Goal: Task Accomplishment & Management: Use online tool/utility

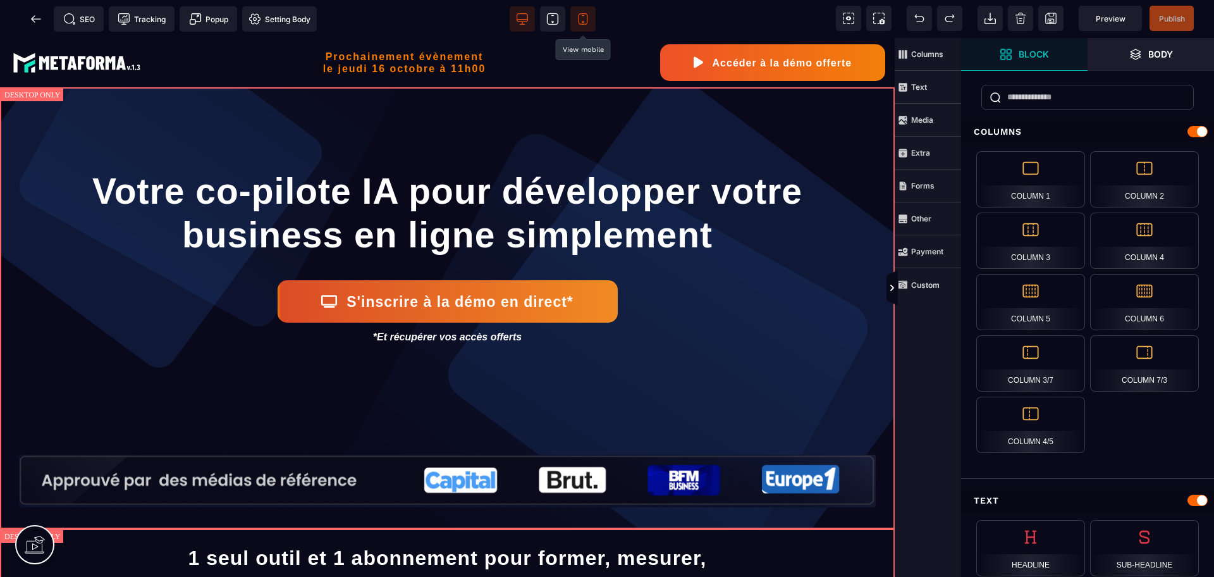
click at [581, 23] on icon at bounding box center [583, 19] width 13 height 13
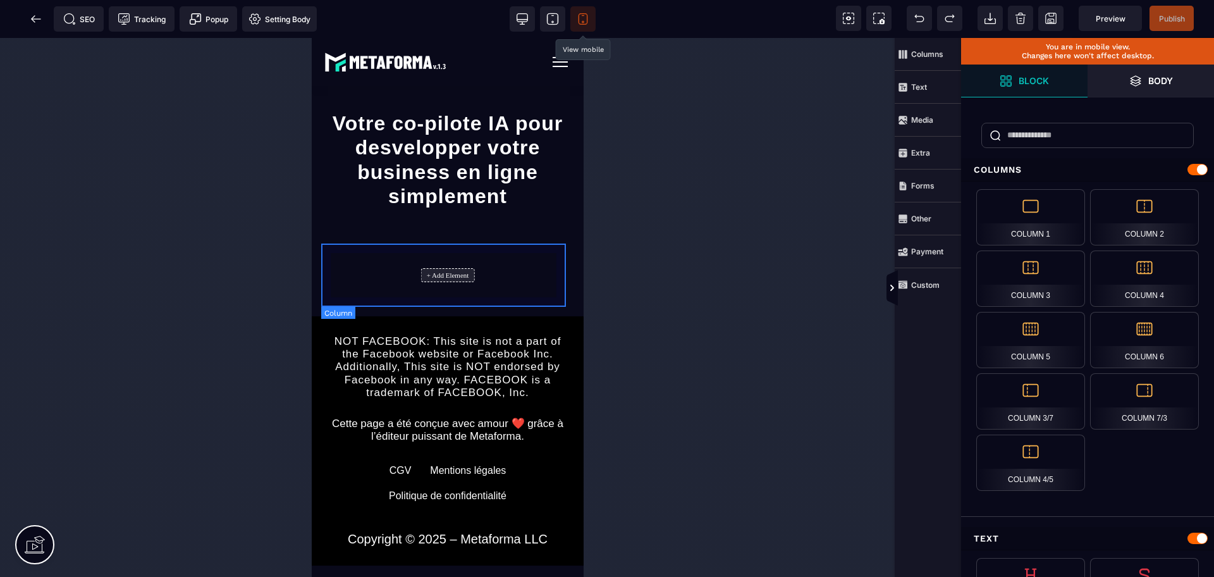
scroll to position [83, 0]
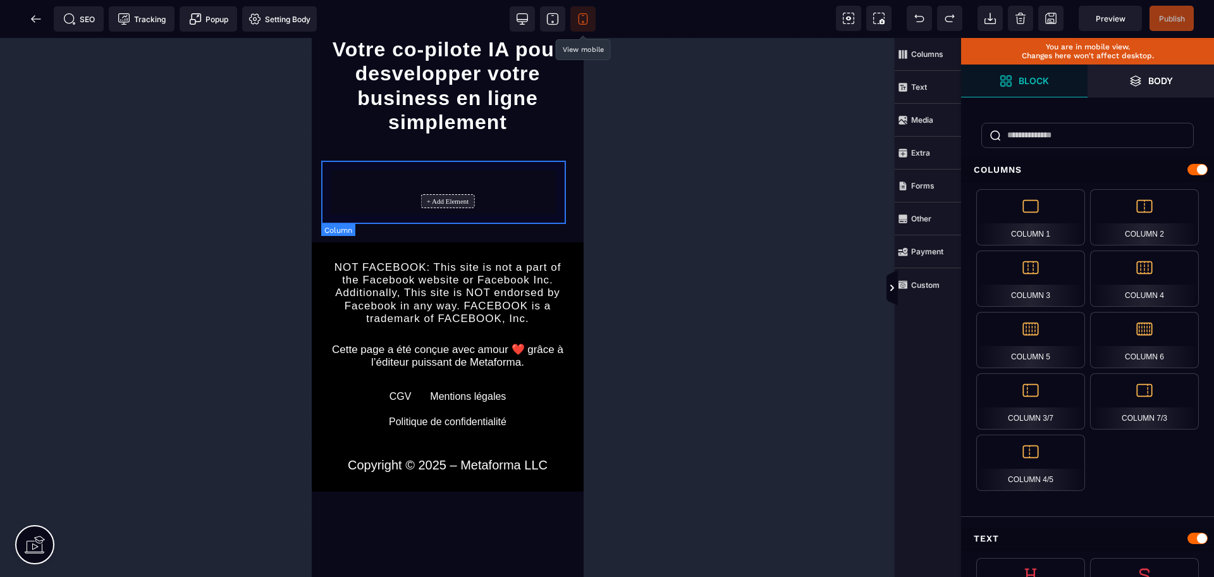
click at [443, 195] on div "+ Add Element" at bounding box center [448, 201] width 54 height 14
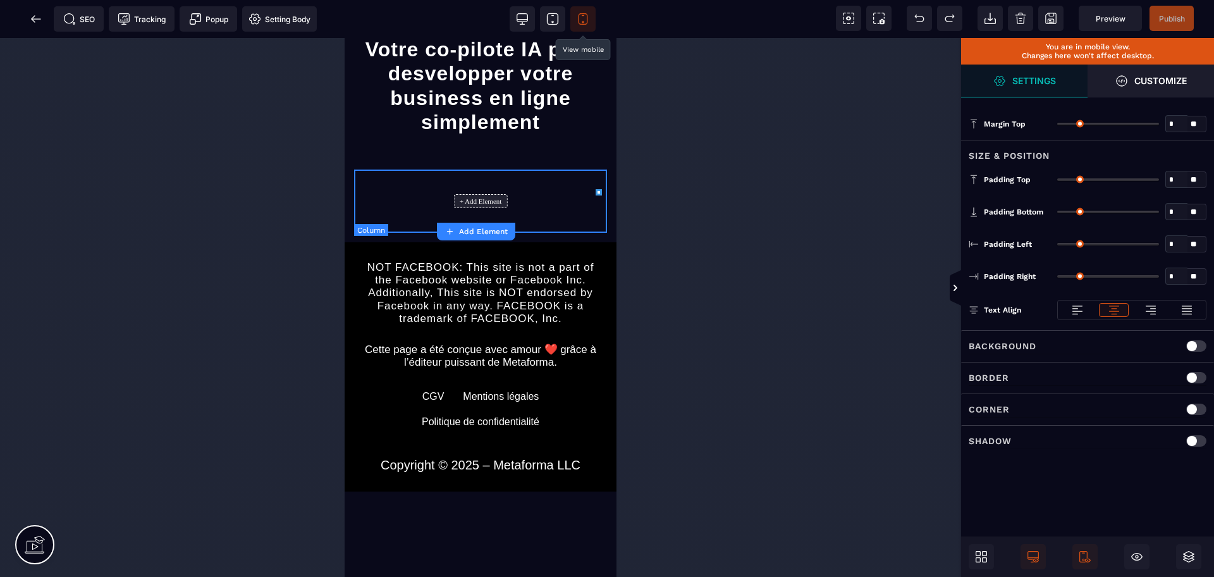
type input "*"
type input "**"
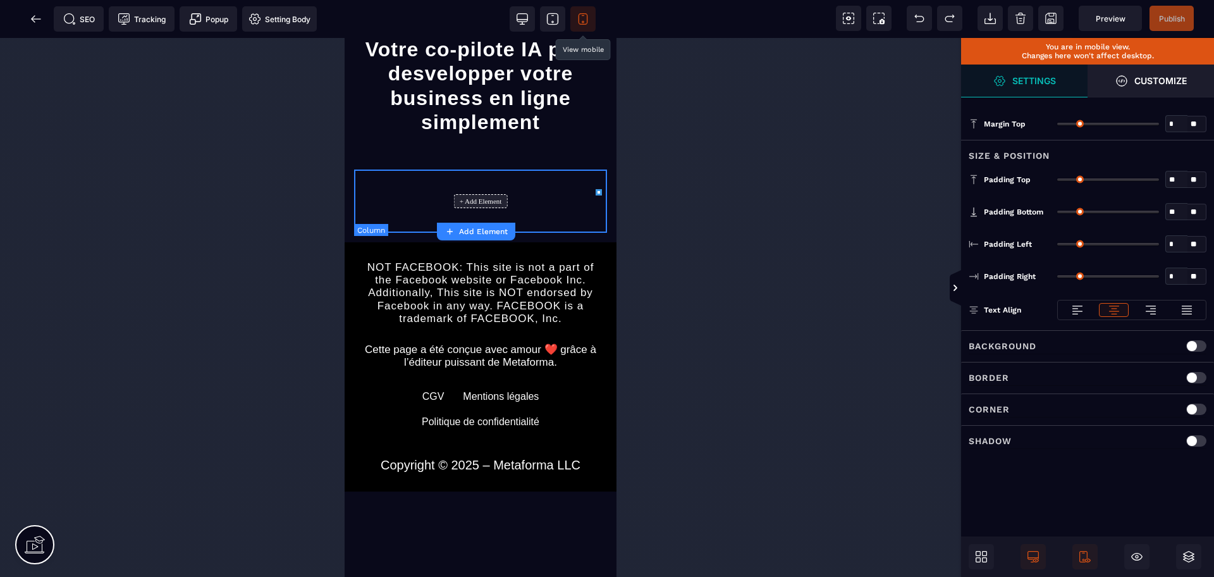
type input "**"
click at [477, 236] on span "Add Element" at bounding box center [476, 231] width 63 height 10
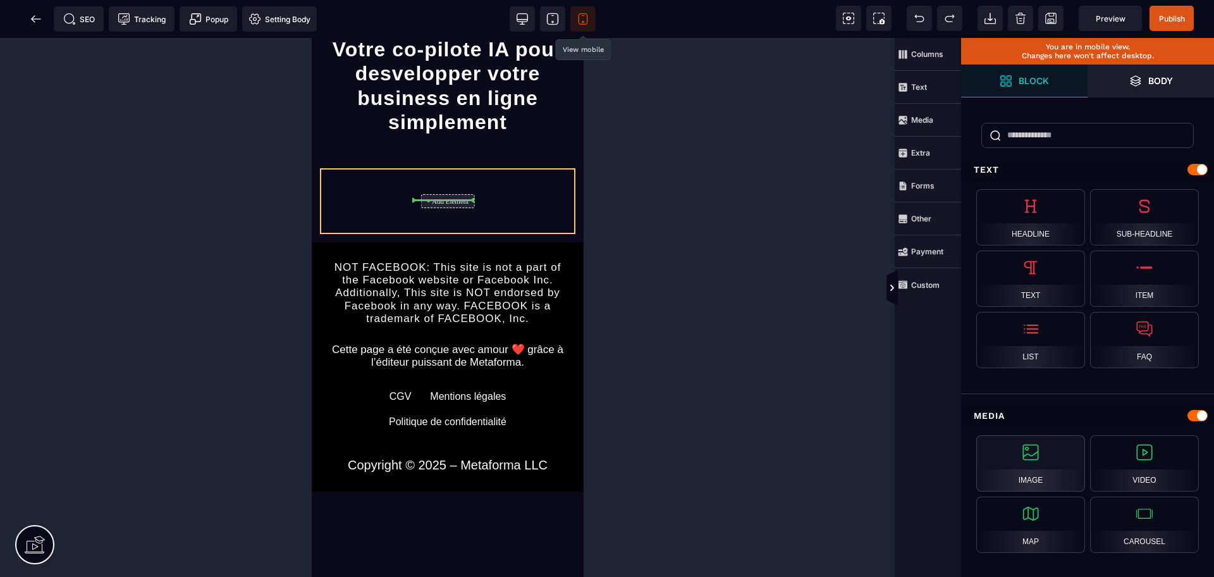
select select
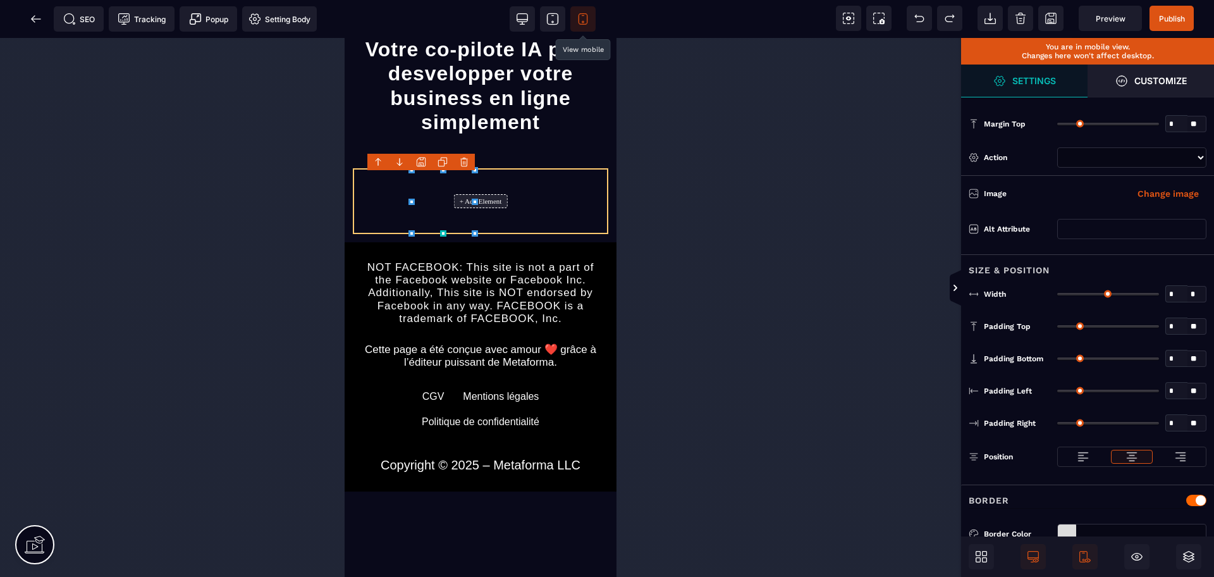
type input "*"
type input "***"
type input "*"
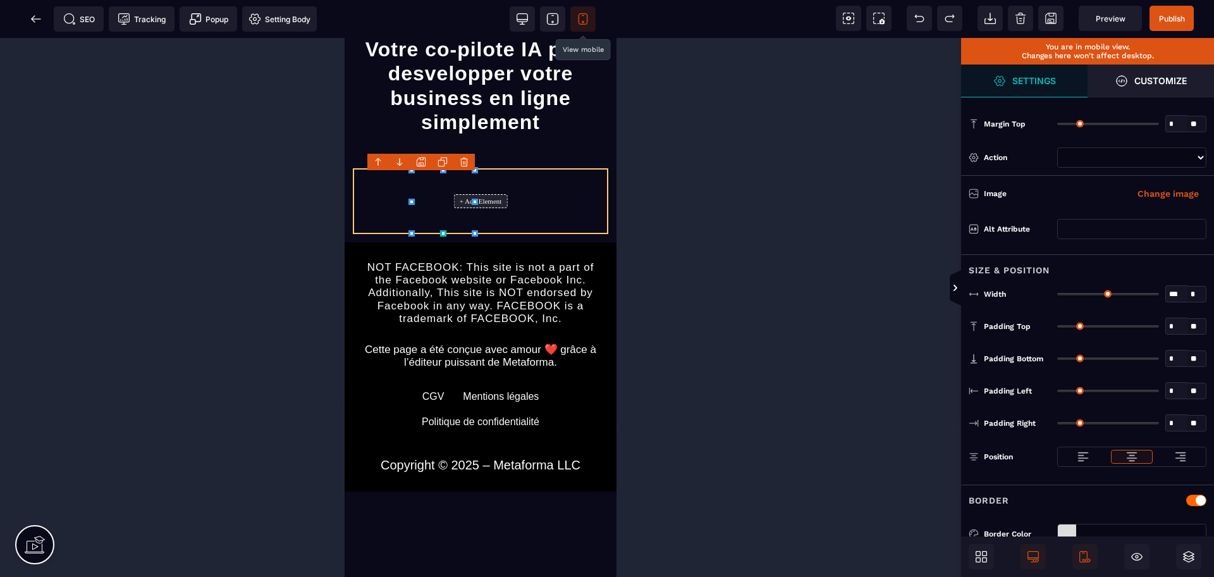
type input "*"
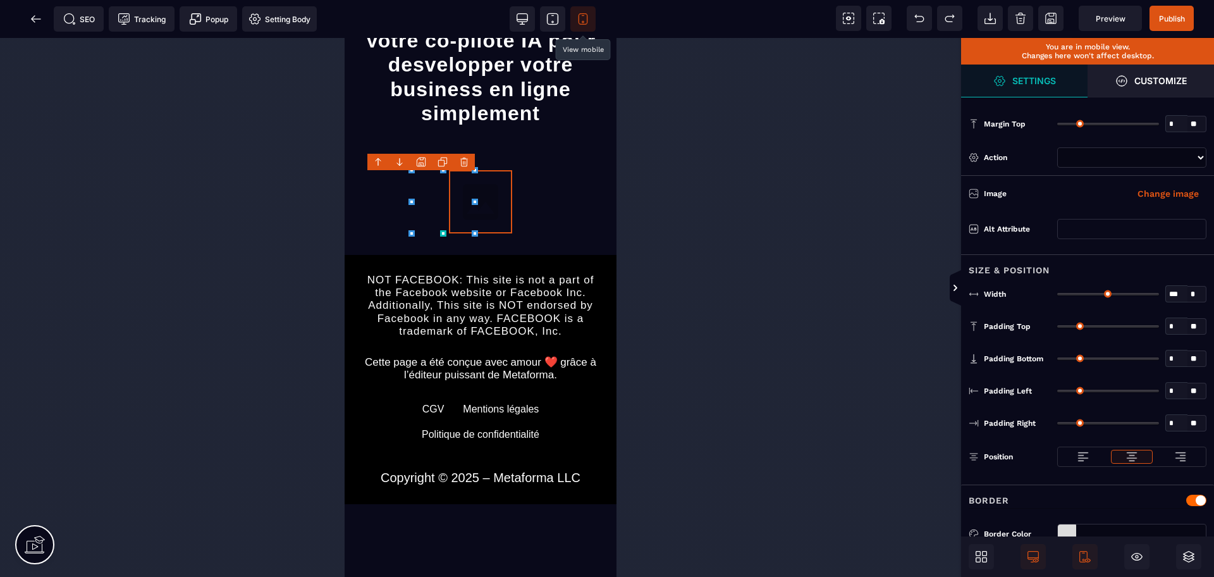
select select
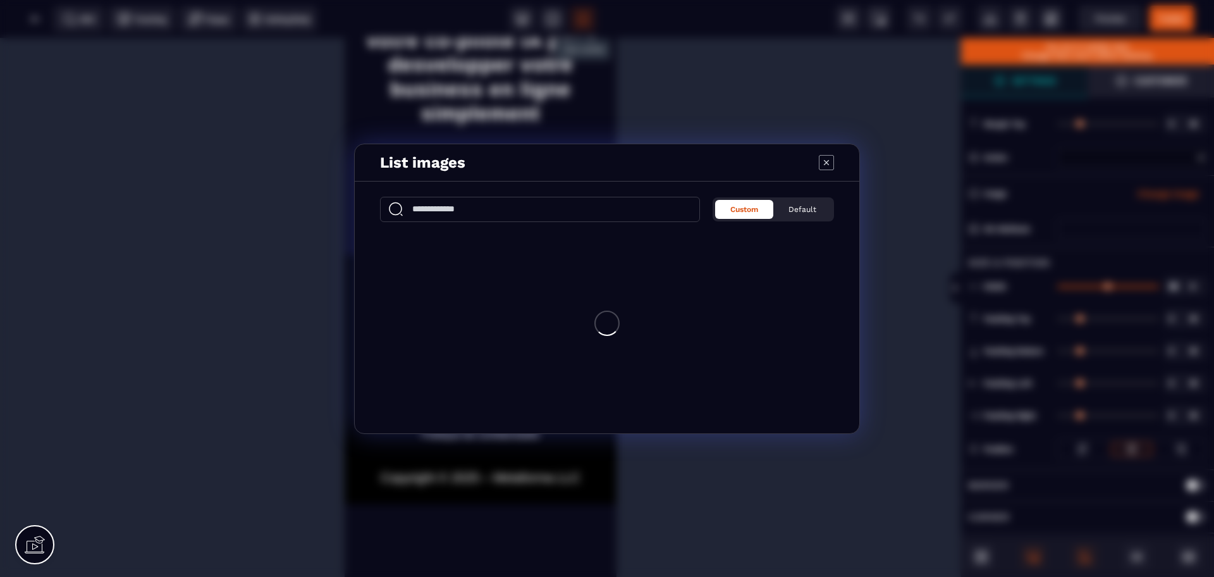
select select
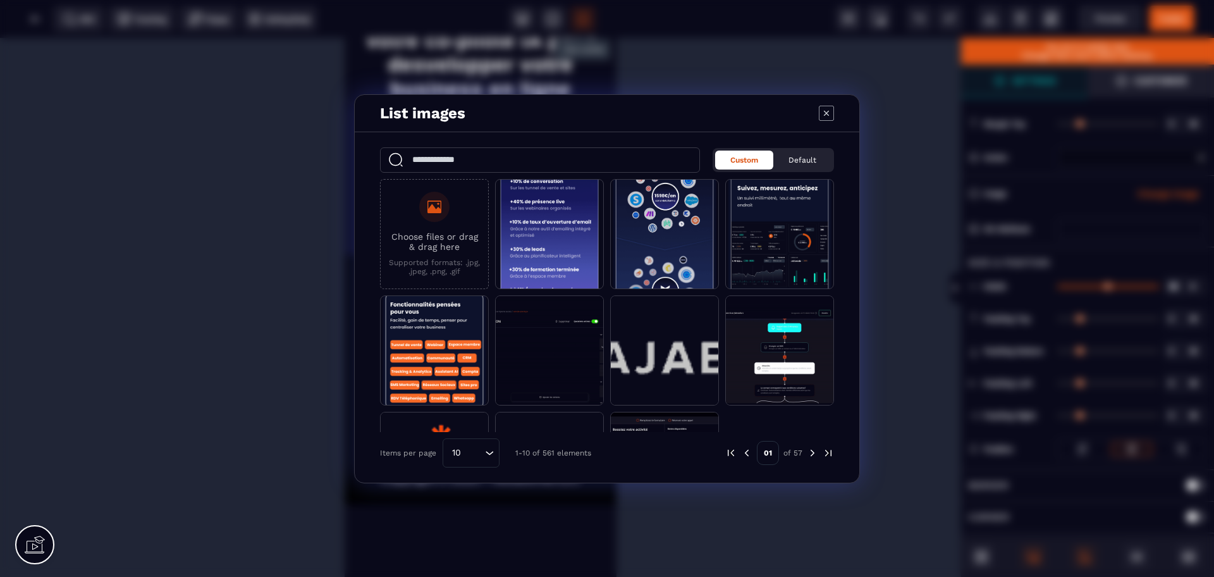
click at [823, 112] on icon "Modal window" at bounding box center [826, 113] width 15 height 15
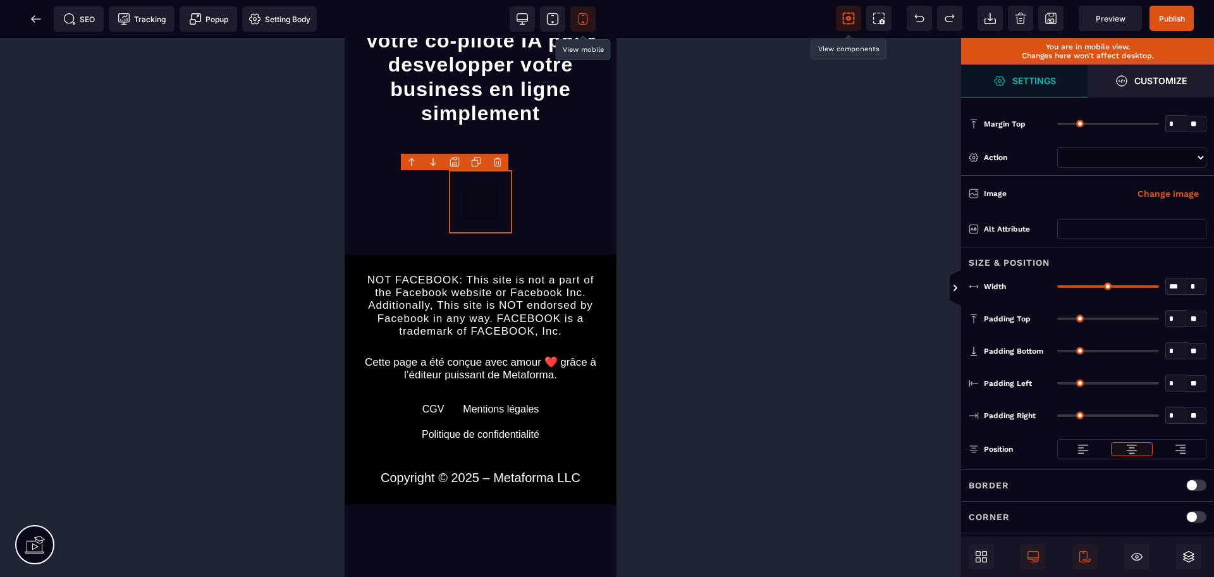
click at [851, 19] on icon at bounding box center [848, 18] width 5 height 4
